Goal: Task Accomplishment & Management: Complete application form

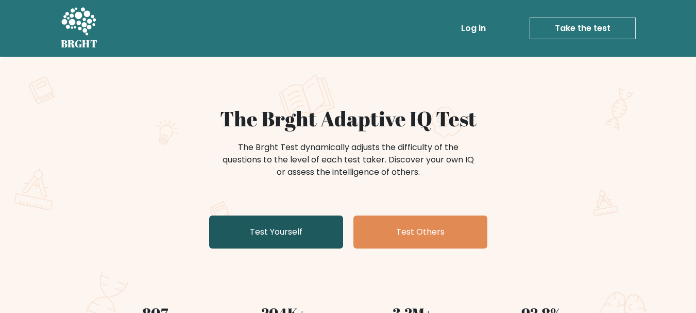
click at [297, 245] on link "Test Yourself" at bounding box center [276, 231] width 134 height 33
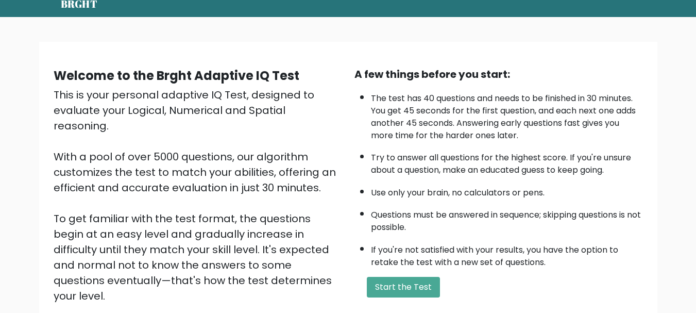
scroll to position [108, 0]
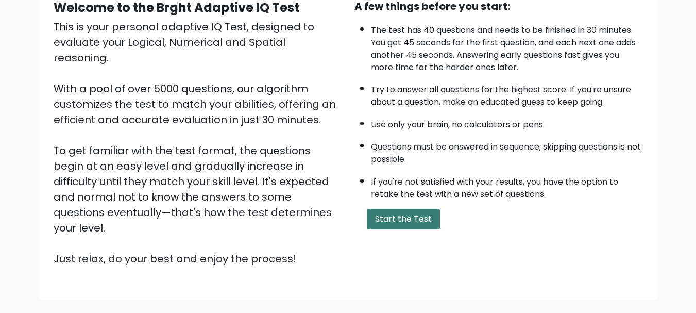
click at [411, 222] on button "Start the Test" at bounding box center [403, 219] width 73 height 21
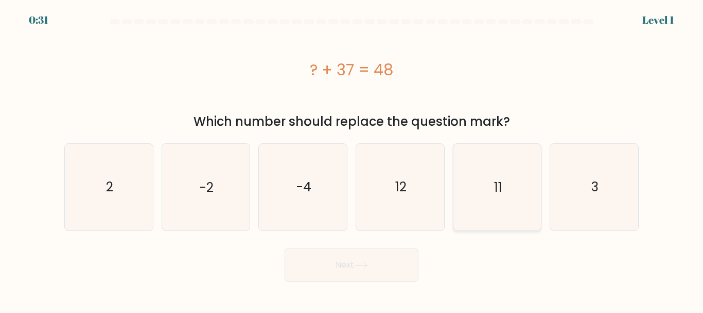
click at [500, 181] on text "11" at bounding box center [498, 187] width 8 height 18
click at [352, 159] on input "e. 11" at bounding box center [352, 158] width 1 height 3
radio input "true"
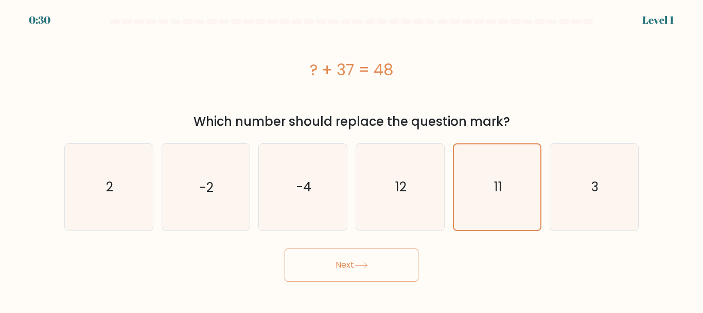
click at [372, 268] on button "Next" at bounding box center [352, 264] width 134 height 33
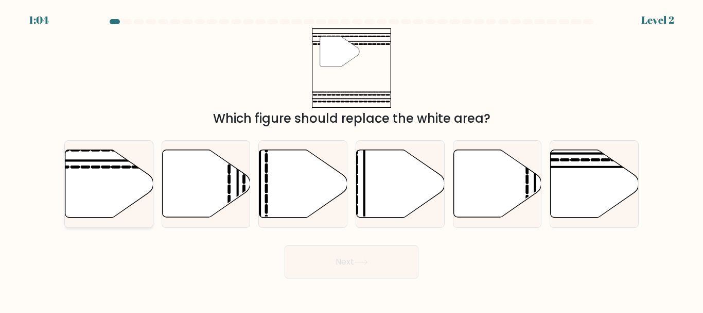
click at [79, 170] on icon at bounding box center [109, 183] width 88 height 67
click at [352, 159] on input "a." at bounding box center [352, 158] width 1 height 3
radio input "true"
click at [383, 265] on button "Next" at bounding box center [352, 261] width 134 height 33
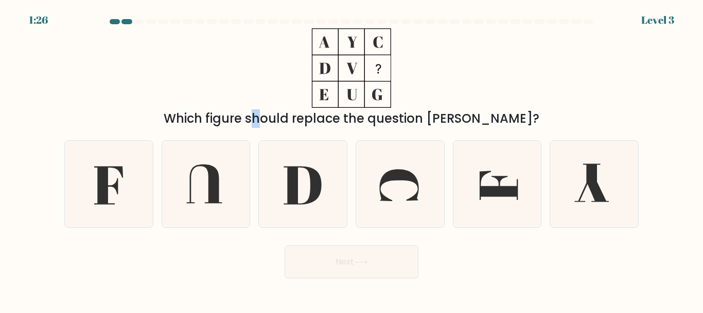
drag, startPoint x: 208, startPoint y: 115, endPoint x: 216, endPoint y: 115, distance: 8.2
click at [216, 115] on div "Which figure should replace the question mark?" at bounding box center [352, 118] width 562 height 19
click at [497, 101] on div "Which figure should replace the question mark?" at bounding box center [351, 77] width 587 height 99
click at [132, 181] on icon at bounding box center [109, 184] width 86 height 86
click at [352, 159] on input "a." at bounding box center [352, 158] width 1 height 3
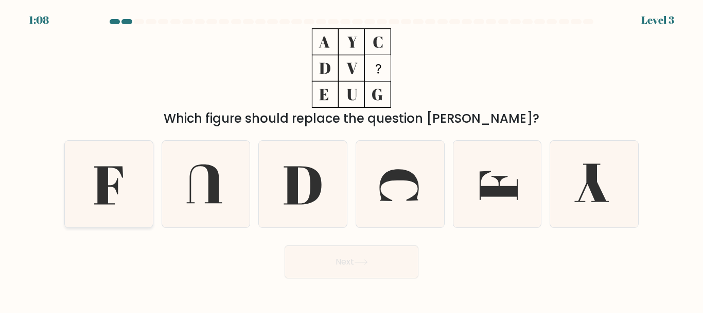
radio input "true"
click at [400, 269] on button "Next" at bounding box center [352, 261] width 134 height 33
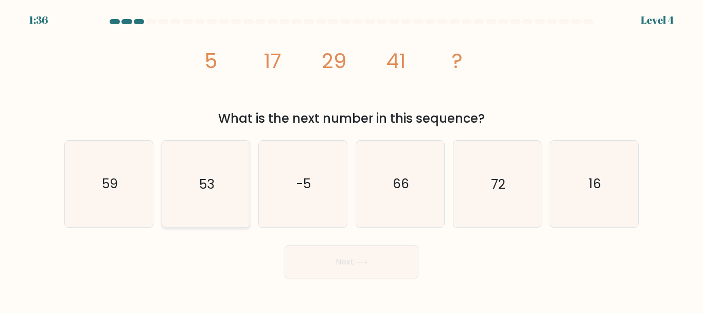
click at [222, 185] on icon "53" at bounding box center [206, 184] width 86 height 86
click at [352, 159] on input "b. 53" at bounding box center [352, 158] width 1 height 3
radio input "true"
click at [394, 270] on button "Next" at bounding box center [352, 261] width 134 height 33
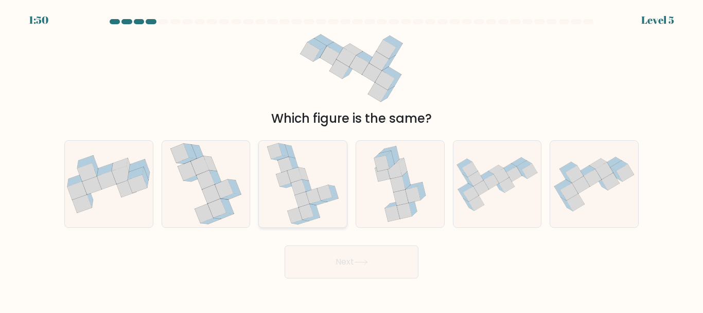
click at [336, 192] on icon at bounding box center [334, 191] width 10 height 13
click at [352, 159] on input "c." at bounding box center [352, 158] width 1 height 3
radio input "true"
click at [327, 266] on button "Next" at bounding box center [352, 261] width 134 height 33
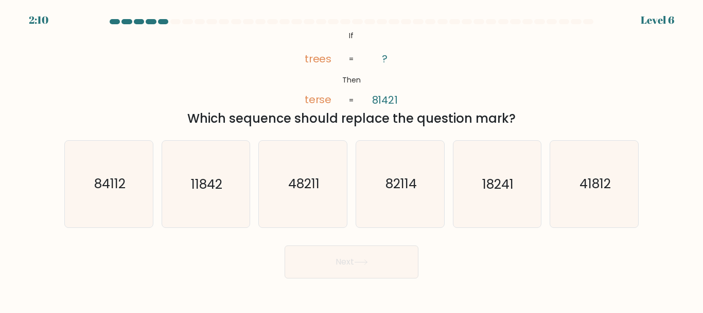
click at [320, 99] on tspan "terse" at bounding box center [317, 100] width 27 height 14
click at [308, 59] on tspan "trees" at bounding box center [317, 58] width 27 height 14
click at [316, 98] on tspan "terse" at bounding box center [317, 100] width 27 height 14
click at [126, 161] on icon "84112" at bounding box center [109, 184] width 86 height 86
click at [352, 159] on input "a. 84112" at bounding box center [352, 158] width 1 height 3
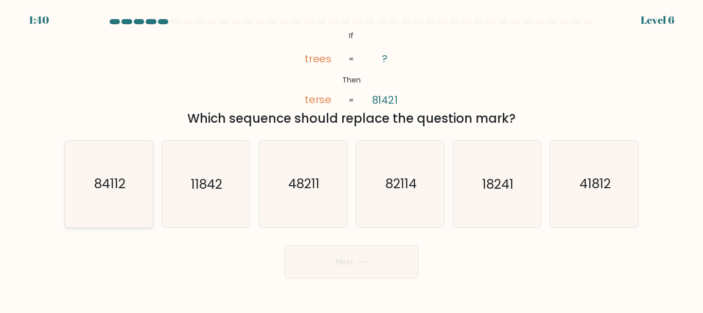
radio input "true"
click at [388, 260] on button "Next" at bounding box center [352, 261] width 134 height 33
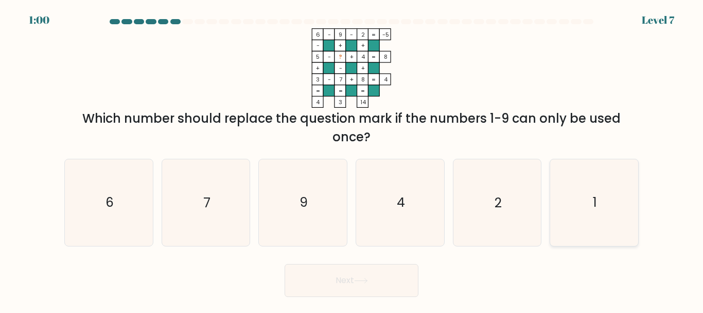
click at [593, 204] on text "1" at bounding box center [595, 203] width 4 height 18
click at [352, 159] on input "f. 1" at bounding box center [352, 158] width 1 height 3
radio input "true"
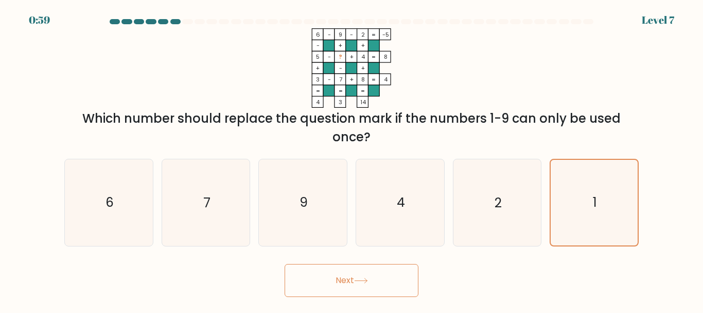
drag, startPoint x: 379, startPoint y: 267, endPoint x: 375, endPoint y: 274, distance: 7.9
click at [377, 272] on button "Next" at bounding box center [352, 280] width 134 height 33
click at [377, 275] on button "Next" at bounding box center [352, 280] width 134 height 33
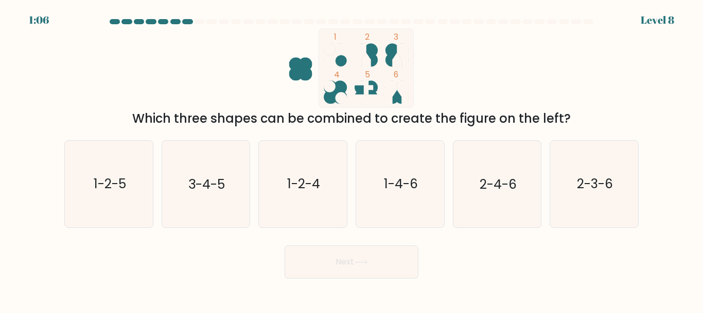
drag, startPoint x: 340, startPoint y: 61, endPoint x: 341, endPoint y: 75, distance: 13.9
click at [341, 75] on icon "1 2 3 4 5 6" at bounding box center [351, 67] width 277 height 79
click at [357, 32] on rect at bounding box center [366, 67] width 95 height 79
drag, startPoint x: 361, startPoint y: 36, endPoint x: 371, endPoint y: 36, distance: 9.3
click at [362, 36] on rect at bounding box center [366, 67] width 95 height 79
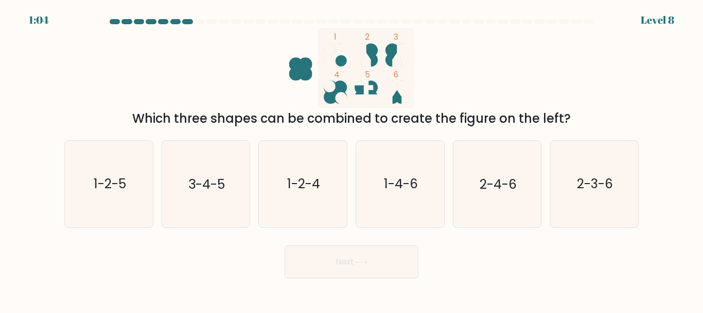
click at [373, 36] on rect at bounding box center [366, 67] width 95 height 79
drag, startPoint x: 295, startPoint y: 117, endPoint x: 349, endPoint y: 116, distance: 54.1
click at [346, 117] on div "Which three shapes can be combined to create the figure on the left?" at bounding box center [352, 118] width 562 height 19
click at [538, 129] on form at bounding box center [351, 148] width 703 height 259
click at [607, 186] on text "2-3-6" at bounding box center [595, 184] width 36 height 18
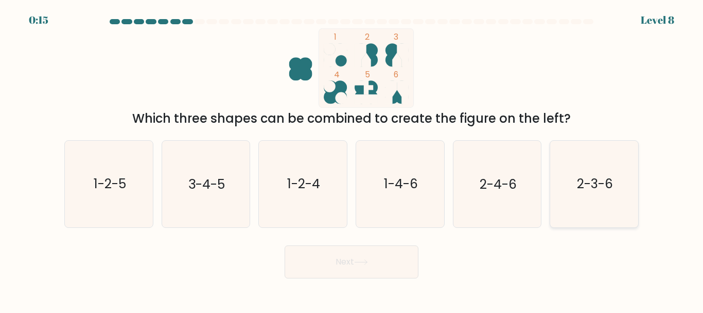
click at [352, 159] on input "f. 2-3-6" at bounding box center [352, 158] width 1 height 3
radio input "true"
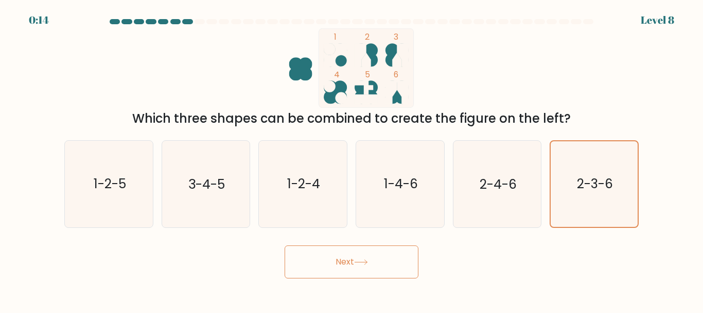
click at [378, 252] on button "Next" at bounding box center [352, 261] width 134 height 33
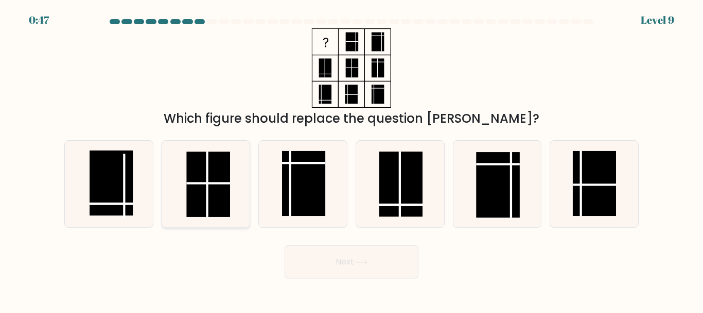
click at [223, 205] on rect at bounding box center [208, 183] width 43 height 65
click at [352, 159] on input "b." at bounding box center [352, 158] width 1 height 3
radio input "true"
click at [347, 263] on button "Next" at bounding box center [352, 261] width 134 height 33
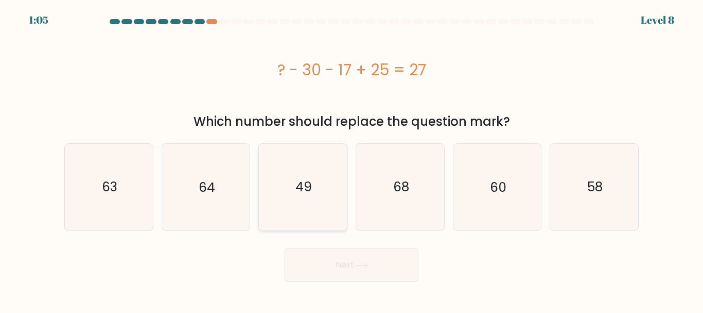
click at [295, 187] on icon "49" at bounding box center [303, 187] width 86 height 86
click at [352, 159] on input "c. 49" at bounding box center [352, 158] width 1 height 3
radio input "true"
click at [355, 263] on button "Next" at bounding box center [352, 264] width 134 height 33
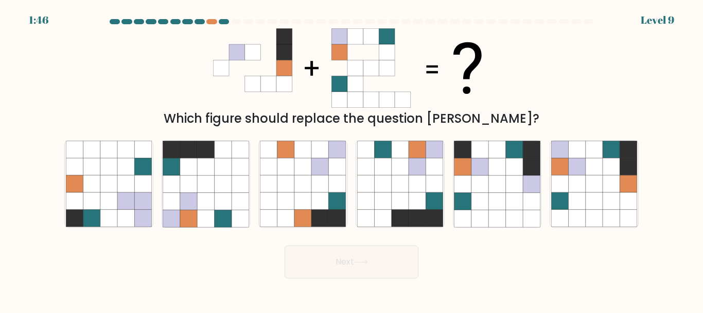
drag, startPoint x: 497, startPoint y: 64, endPoint x: 576, endPoint y: 88, distance: 81.9
drag, startPoint x: 576, startPoint y: 88, endPoint x: 40, endPoint y: 94, distance: 535.6
click at [40, 94] on form at bounding box center [351, 148] width 703 height 259
click at [225, 197] on icon at bounding box center [223, 201] width 17 height 17
click at [352, 159] on input "b." at bounding box center [352, 158] width 1 height 3
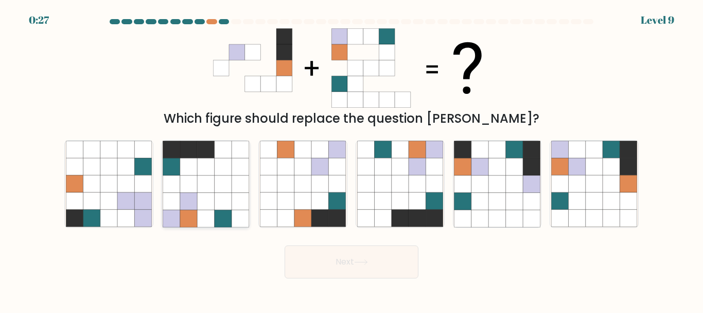
radio input "true"
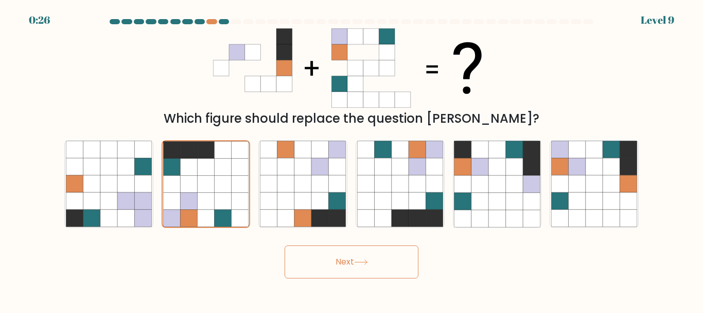
click at [378, 268] on button "Next" at bounding box center [352, 261] width 134 height 33
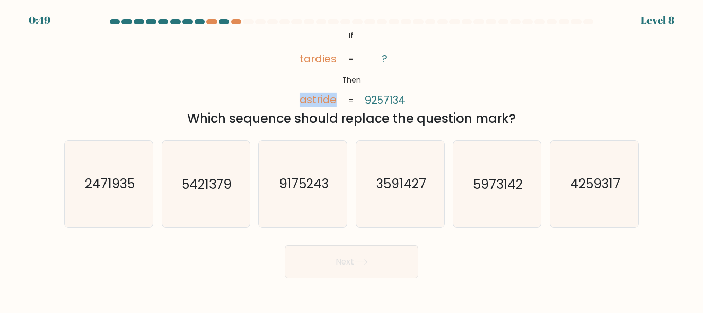
drag, startPoint x: 303, startPoint y: 101, endPoint x: 334, endPoint y: 102, distance: 31.4
click at [334, 102] on tspan "astride" at bounding box center [318, 100] width 37 height 14
click at [337, 98] on icon "@import url('https://fonts.googleapis.com/css?family=Abril+Fatface:400,100,100i…" at bounding box center [351, 67] width 129 height 79
click at [460, 104] on div "@import url('https://fonts.googleapis.com/css?family=Abril+Fatface:400,100,100i…" at bounding box center [351, 77] width 587 height 99
click at [305, 105] on tspan "astride" at bounding box center [318, 100] width 37 height 14
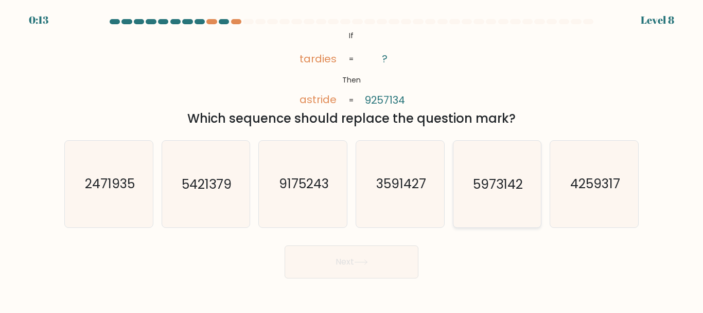
click at [518, 193] on text "5973142" at bounding box center [498, 184] width 50 height 18
click at [352, 159] on input "e. 5973142" at bounding box center [352, 158] width 1 height 3
radio input "true"
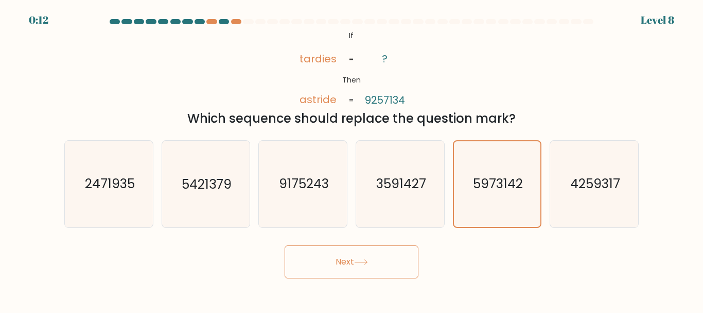
click at [380, 263] on button "Next" at bounding box center [352, 261] width 134 height 33
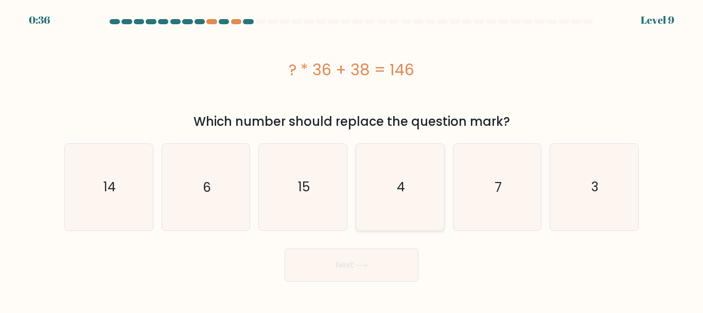
click at [418, 174] on icon "4" at bounding box center [400, 187] width 86 height 86
click at [352, 159] on input "d. 4" at bounding box center [352, 158] width 1 height 3
radio input "true"
click at [665, 196] on form "a. 6" at bounding box center [351, 150] width 703 height 262
click at [588, 209] on icon "3" at bounding box center [594, 187] width 86 height 86
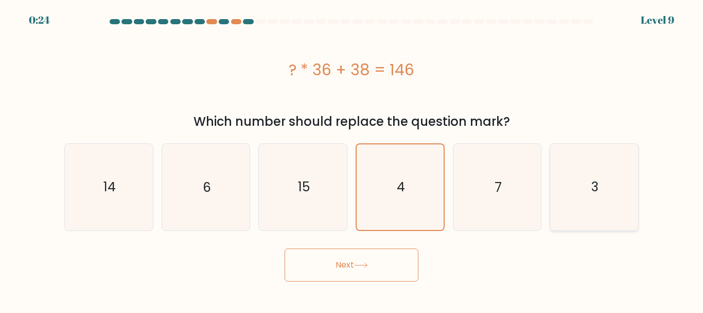
click at [352, 159] on input "f. 3" at bounding box center [352, 158] width 1 height 3
radio input "true"
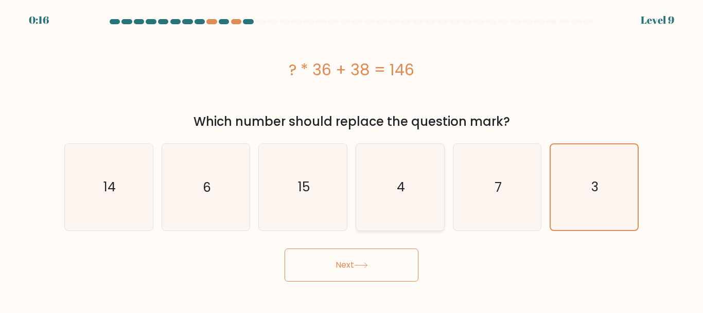
click at [389, 207] on icon "4" at bounding box center [400, 187] width 86 height 86
click at [352, 159] on input "d. 4" at bounding box center [352, 158] width 1 height 3
radio input "true"
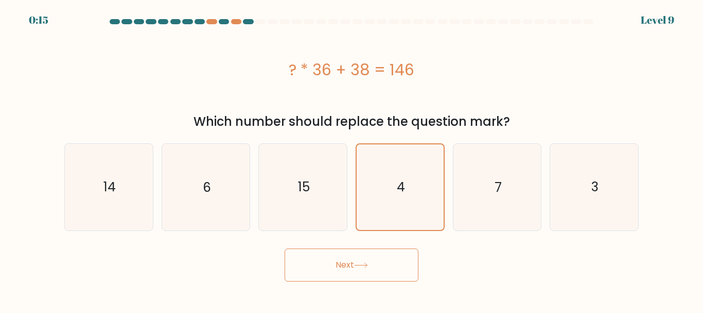
click at [323, 273] on button "Next" at bounding box center [352, 264] width 134 height 33
click at [341, 267] on button "Next" at bounding box center [352, 264] width 134 height 33
click at [372, 269] on button "Next" at bounding box center [352, 264] width 134 height 33
click at [546, 182] on div "f. 3" at bounding box center [594, 186] width 97 height 87
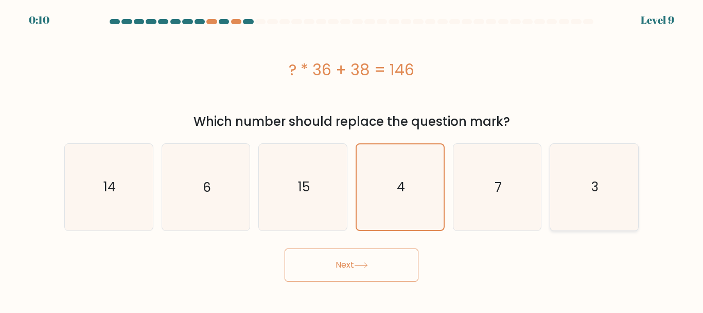
click at [562, 187] on icon "3" at bounding box center [594, 187] width 86 height 86
click at [352, 159] on input "f. 3" at bounding box center [352, 158] width 1 height 3
radio input "true"
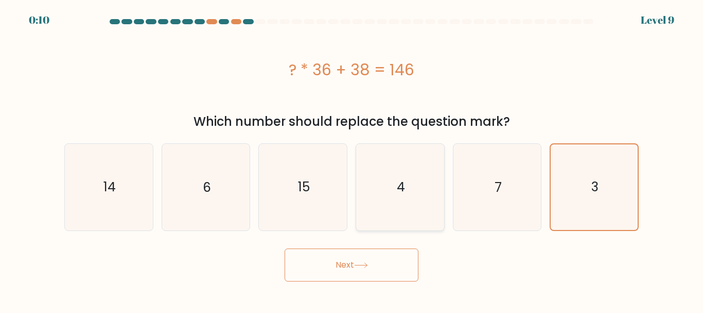
drag, startPoint x: 387, startPoint y: 193, endPoint x: 377, endPoint y: 228, distance: 36.4
click at [387, 193] on icon "4" at bounding box center [400, 187] width 86 height 86
click at [352, 159] on input "d. 4" at bounding box center [352, 158] width 1 height 3
radio input "true"
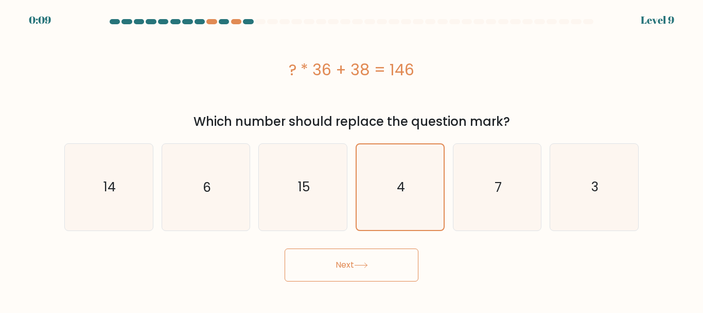
click at [368, 266] on icon at bounding box center [361, 265] width 14 height 6
click at [577, 220] on icon "3" at bounding box center [594, 187] width 86 height 86
click at [352, 159] on input "f. 3" at bounding box center [352, 158] width 1 height 3
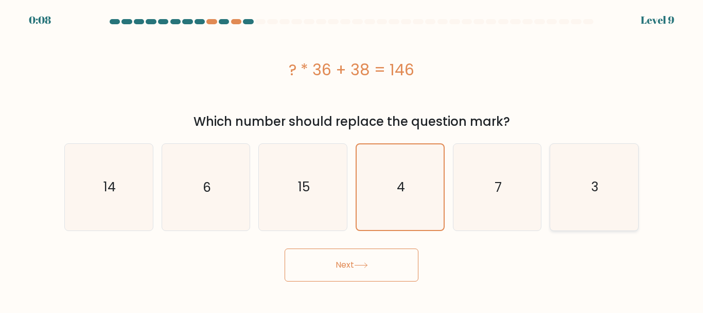
radio input "true"
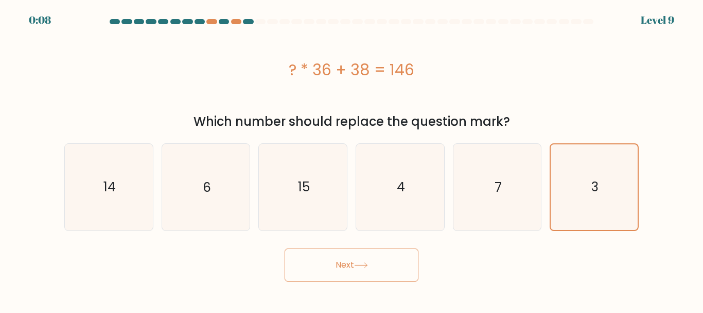
click at [381, 279] on button "Next" at bounding box center [352, 264] width 134 height 33
click at [380, 274] on button "Next" at bounding box center [352, 264] width 134 height 33
click at [380, 272] on button "Next" at bounding box center [352, 264] width 134 height 33
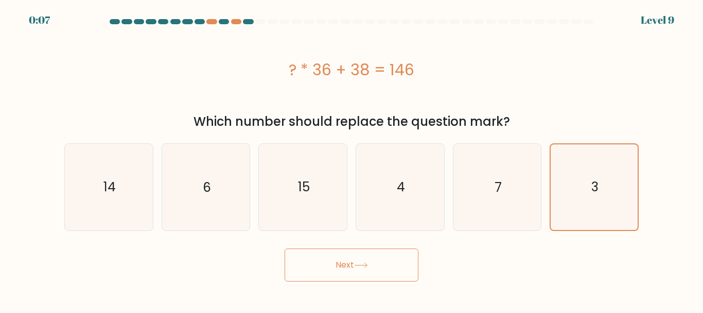
click at [379, 272] on button "Next" at bounding box center [352, 264] width 134 height 33
click at [380, 270] on button "Next" at bounding box center [352, 264] width 134 height 33
click at [382, 270] on button "Next" at bounding box center [352, 264] width 134 height 33
click at [386, 265] on button "Next" at bounding box center [352, 264] width 134 height 33
click at [390, 261] on button "Next" at bounding box center [352, 264] width 134 height 33
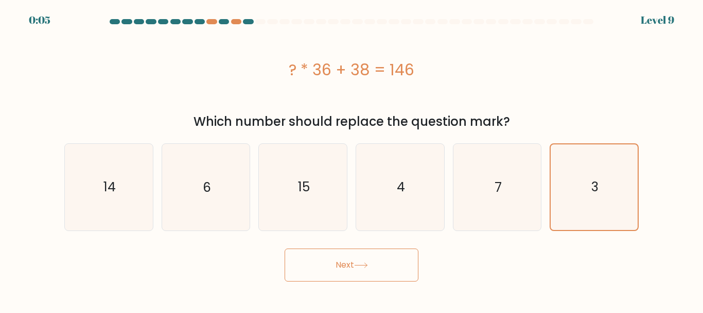
click at [390, 255] on button "Next" at bounding box center [352, 264] width 134 height 33
click at [389, 255] on button "Next" at bounding box center [352, 264] width 134 height 33
click at [388, 256] on button "Next" at bounding box center [352, 264] width 134 height 33
click at [387, 257] on button "Next" at bounding box center [352, 264] width 134 height 33
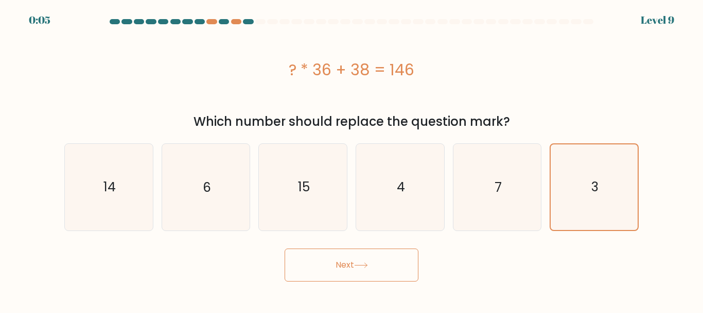
click at [387, 258] on button "Next" at bounding box center [352, 264] width 134 height 33
click at [386, 258] on button "Next" at bounding box center [352, 264] width 134 height 33
click at [387, 259] on button "Next" at bounding box center [352, 264] width 134 height 33
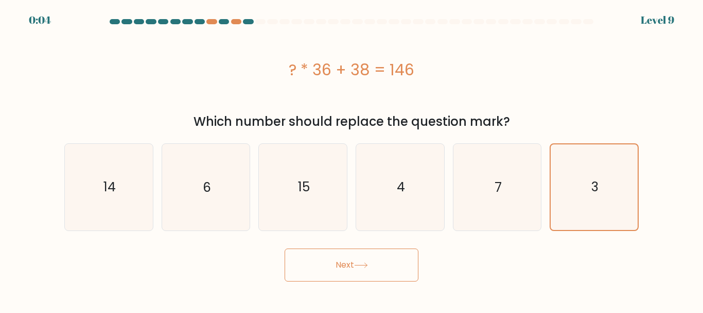
click at [387, 259] on button "Next" at bounding box center [352, 264] width 134 height 33
click at [391, 259] on button "Next" at bounding box center [352, 264] width 134 height 33
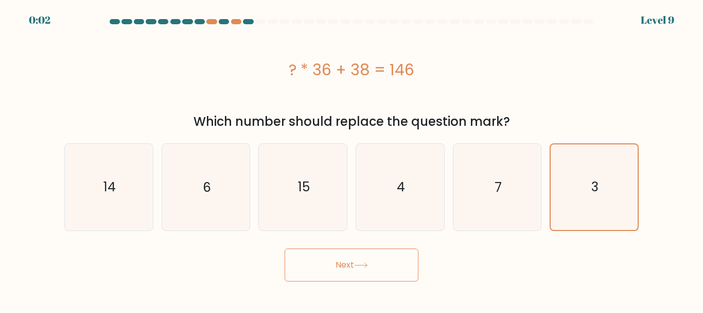
click at [393, 259] on button "Next" at bounding box center [352, 264] width 134 height 33
click at [395, 259] on button "Next" at bounding box center [352, 264] width 134 height 33
click at [395, 260] on button "Next" at bounding box center [352, 264] width 134 height 33
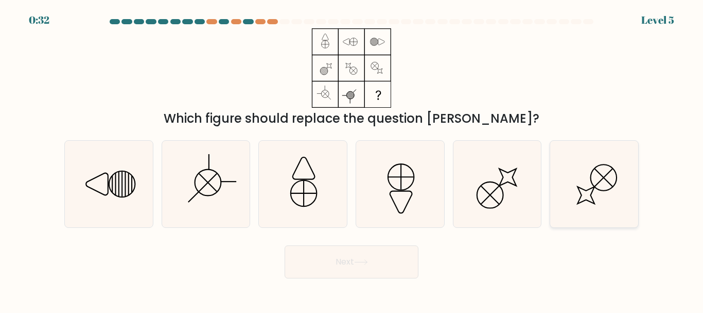
drag, startPoint x: 597, startPoint y: 186, endPoint x: 599, endPoint y: 180, distance: 6.7
click at [603, 182] on icon at bounding box center [594, 184] width 86 height 86
click at [352, 159] on input "f." at bounding box center [352, 158] width 1 height 3
radio input "true"
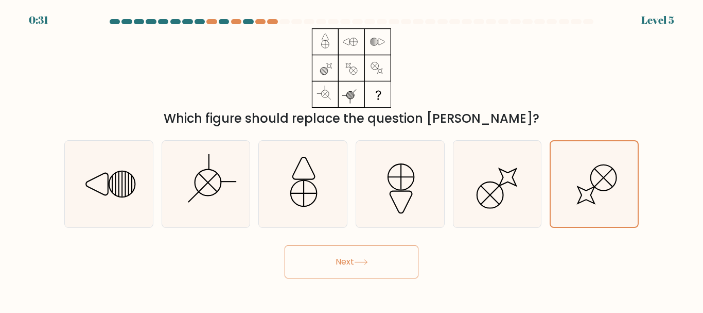
click at [389, 260] on button "Next" at bounding box center [352, 261] width 134 height 33
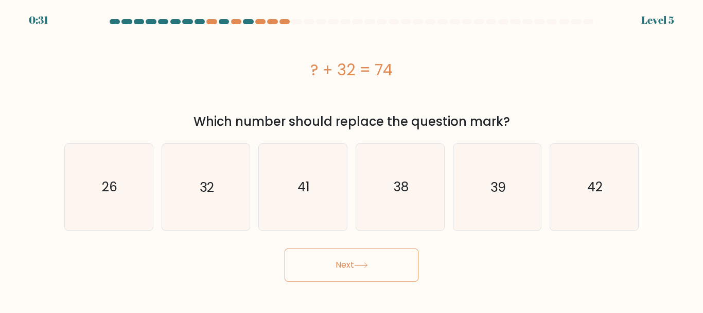
click at [382, 262] on button "Next" at bounding box center [352, 264] width 134 height 33
click at [215, 104] on div "? + 32 = 74" at bounding box center [351, 69] width 575 height 82
click at [578, 179] on icon "42" at bounding box center [594, 187] width 86 height 86
click at [352, 159] on input "f. 42" at bounding box center [352, 158] width 1 height 3
radio input "true"
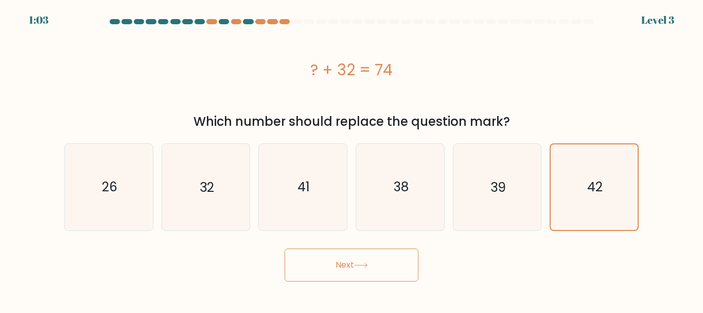
click at [388, 271] on button "Next" at bounding box center [352, 264] width 134 height 33
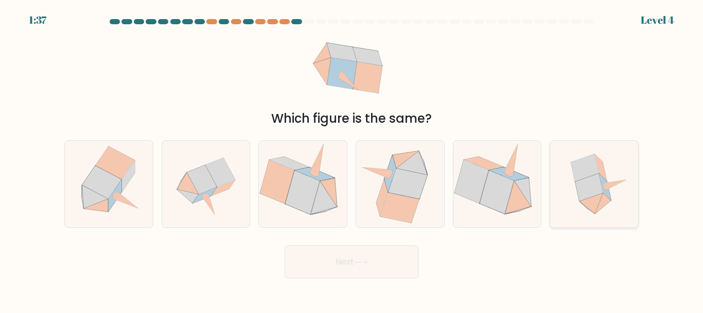
click at [580, 198] on icon at bounding box center [590, 187] width 28 height 27
click at [352, 159] on input "f." at bounding box center [352, 158] width 1 height 3
radio input "true"
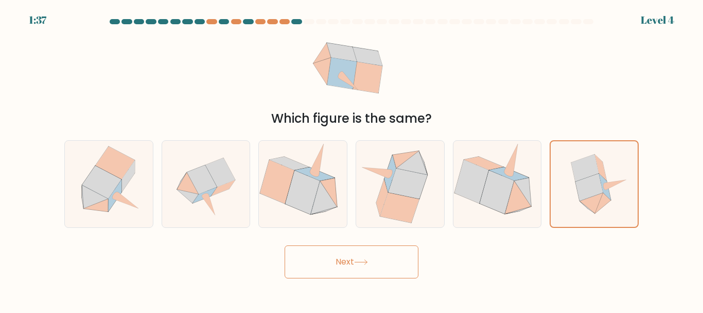
click at [404, 268] on button "Next" at bounding box center [352, 261] width 134 height 33
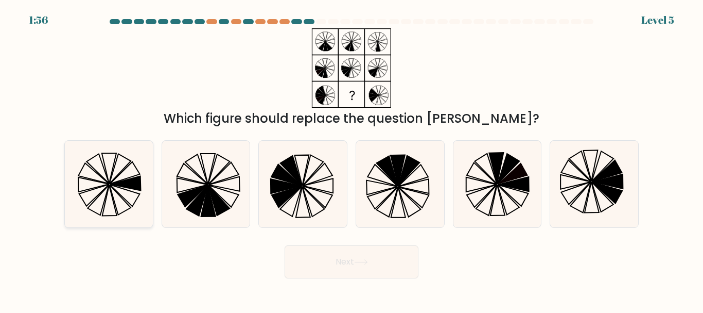
click at [76, 168] on icon at bounding box center [109, 184] width 86 height 86
click at [352, 159] on input "a." at bounding box center [352, 158] width 1 height 3
radio input "true"
click at [346, 262] on button "Next" at bounding box center [352, 261] width 134 height 33
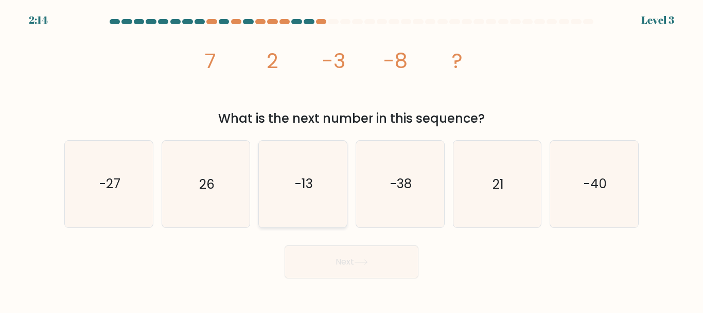
click at [296, 171] on icon "-13" at bounding box center [303, 184] width 86 height 86
click at [352, 159] on input "c. -13" at bounding box center [352, 158] width 1 height 3
radio input "true"
click at [342, 256] on button "Next" at bounding box center [352, 261] width 134 height 33
